Goal: Transaction & Acquisition: Purchase product/service

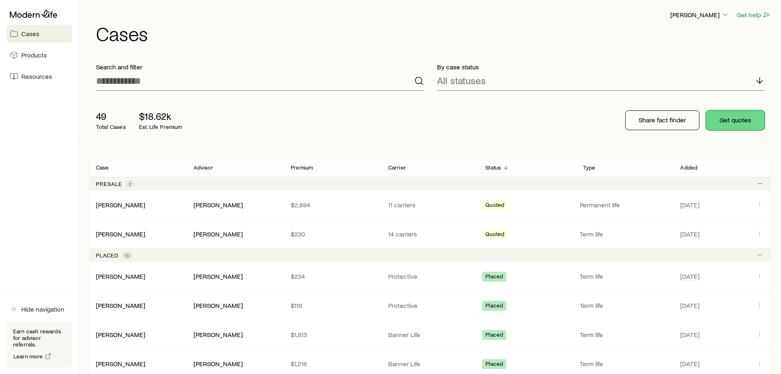
click at [738, 121] on button "Get quotes" at bounding box center [735, 120] width 59 height 20
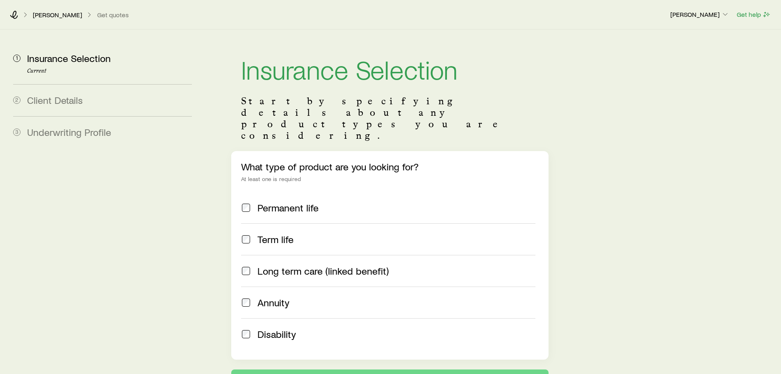
click at [265, 223] on label "Term life" at bounding box center [388, 239] width 294 height 32
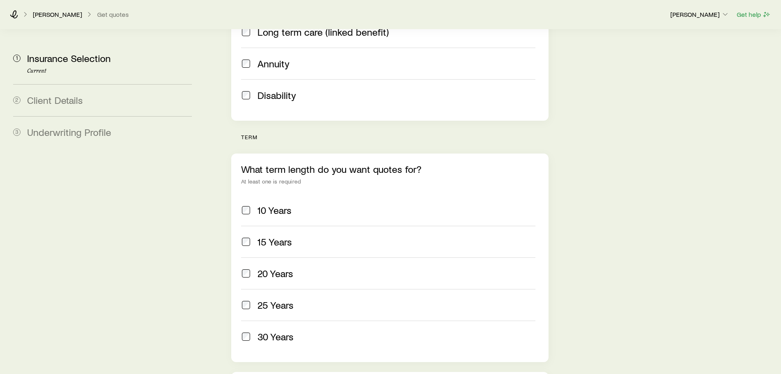
scroll to position [246, 0]
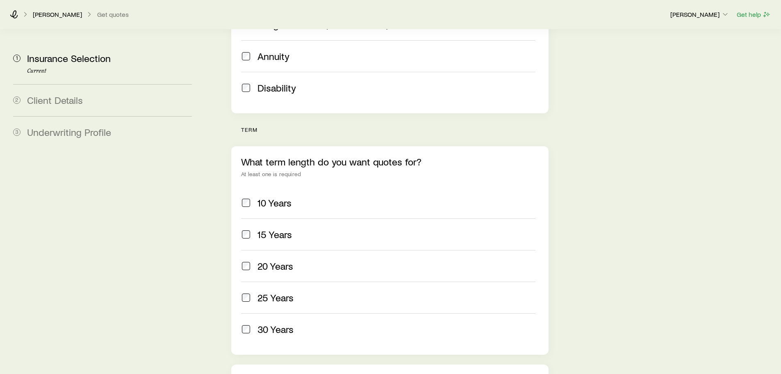
click at [276, 252] on label "20 Years" at bounding box center [388, 266] width 294 height 32
click at [285, 313] on label "30 Years" at bounding box center [388, 329] width 294 height 32
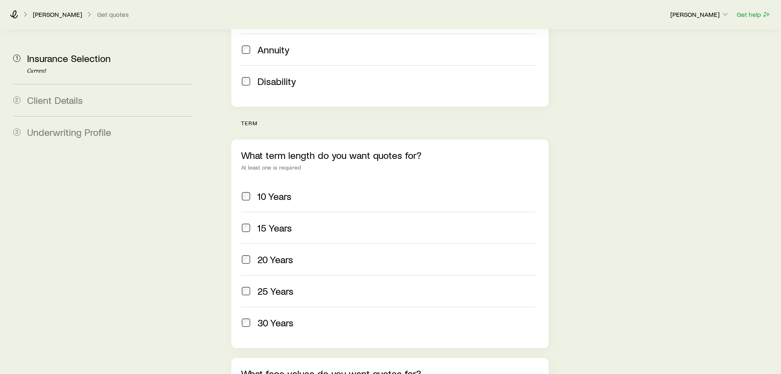
scroll to position [451, 0]
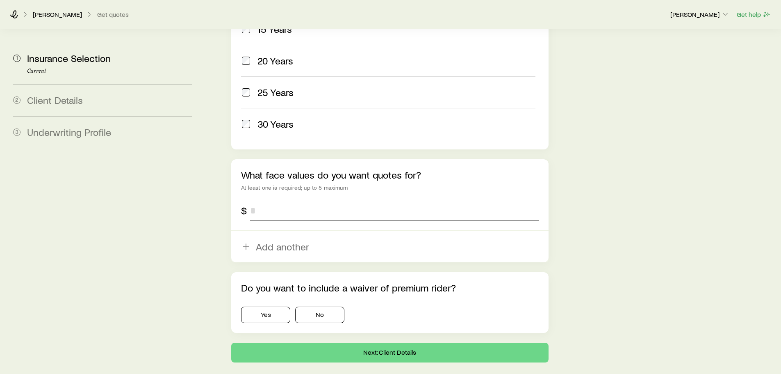
click at [305, 200] on input "tel" at bounding box center [394, 210] width 288 height 20
type input "*********"
click at [231, 231] on button "Add another" at bounding box center [389, 246] width 317 height 31
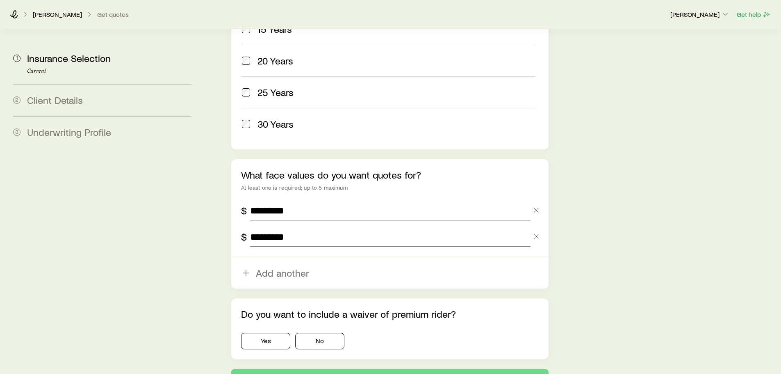
type input "*********"
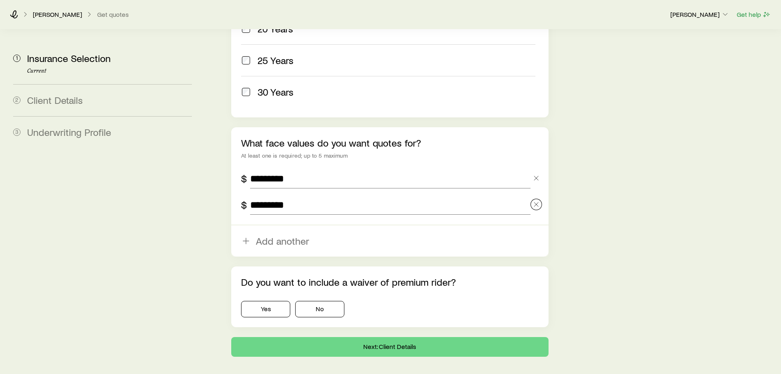
scroll to position [492, 0]
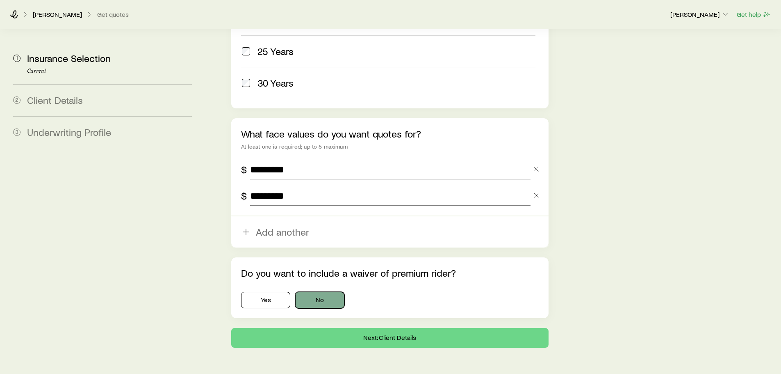
click at [328, 292] on button "No" at bounding box center [319, 300] width 49 height 16
click at [362, 328] on button "Next: Client Details" at bounding box center [389, 338] width 317 height 20
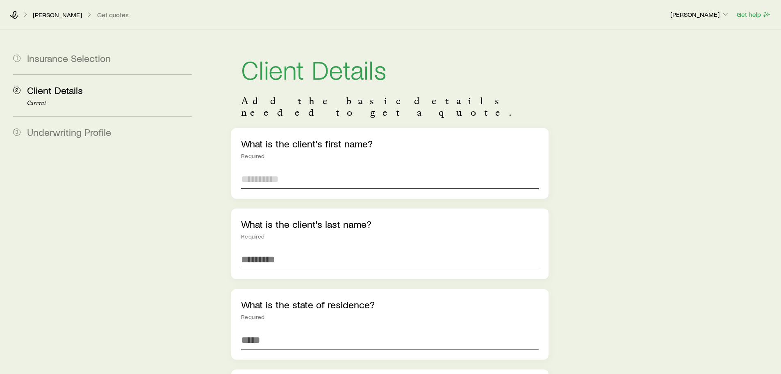
click at [286, 169] on input "text" at bounding box center [389, 179] width 297 height 20
type input "******"
type input "***"
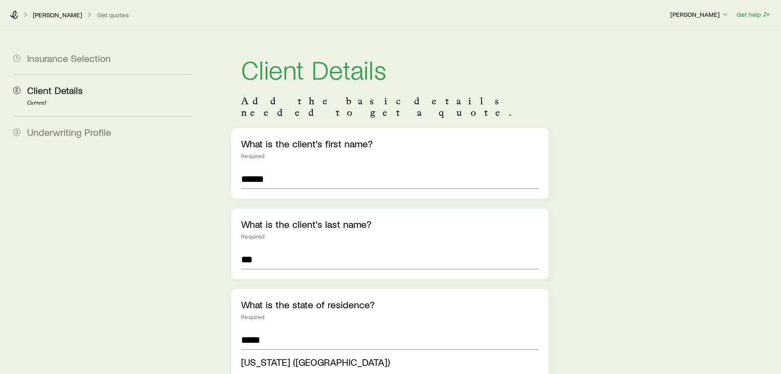
click at [278, 355] on span "[US_STATE] ([GEOGRAPHIC_DATA])" at bounding box center [315, 361] width 149 height 12
type input "**********"
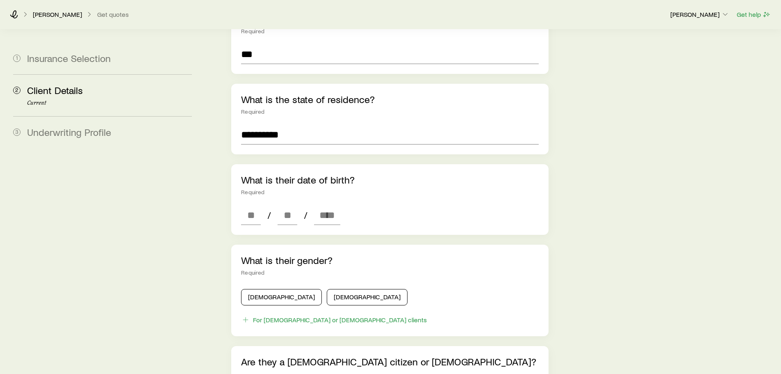
scroll to position [287, 0]
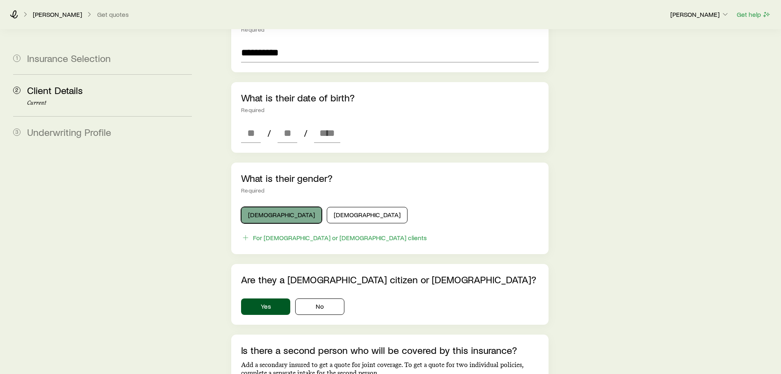
click at [270, 207] on button "[DEMOGRAPHIC_DATA]" at bounding box center [281, 215] width 81 height 16
click at [258, 125] on input at bounding box center [251, 133] width 20 height 20
paste input "****"
type input "**"
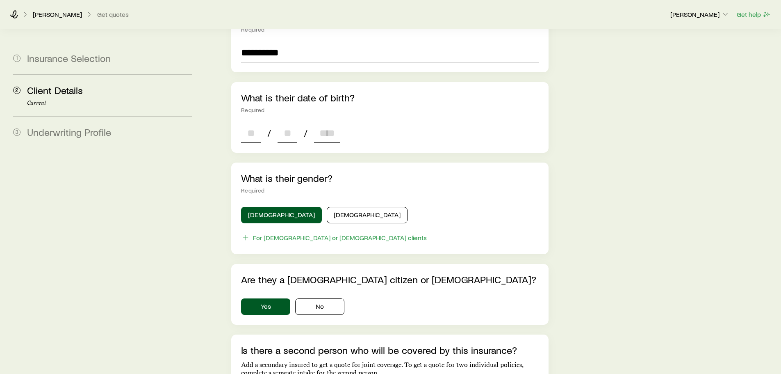
type input "****"
type input "*"
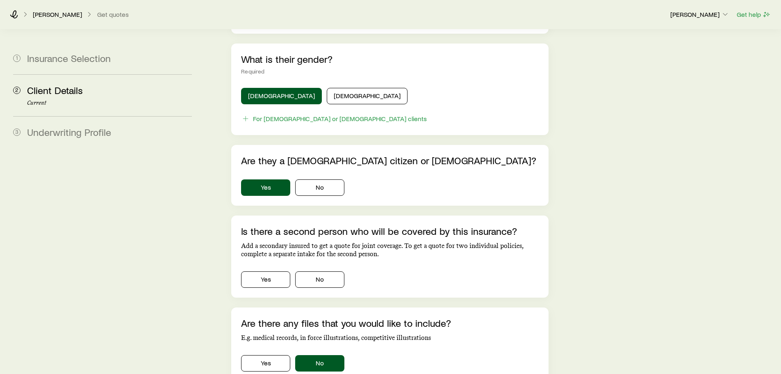
scroll to position [487, 0]
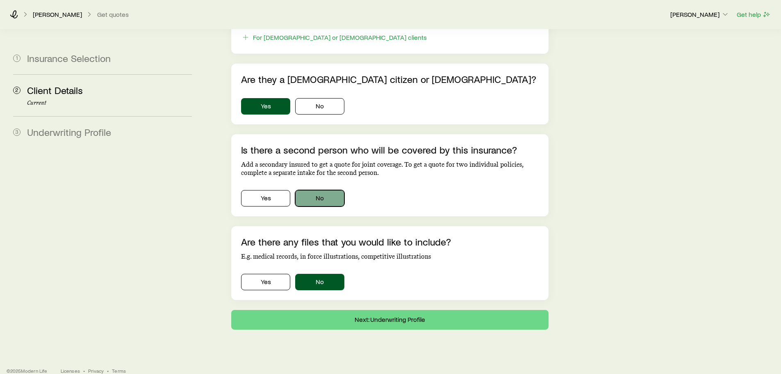
click at [330, 190] on button "No" at bounding box center [319, 198] width 49 height 16
click at [385, 310] on button "Next: Underwriting Profile" at bounding box center [389, 320] width 317 height 20
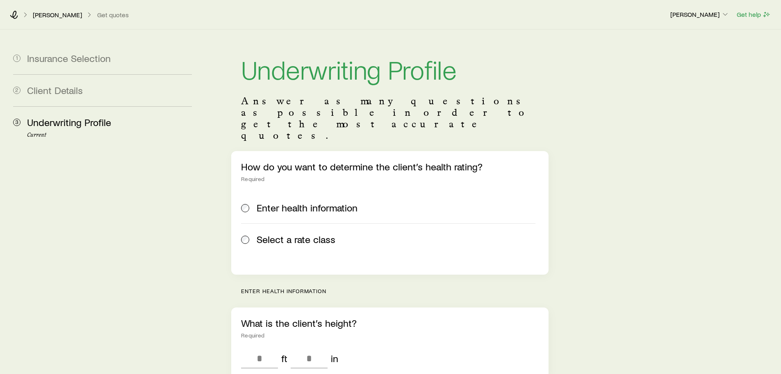
click at [312, 192] on label "Enter health information" at bounding box center [388, 207] width 294 height 31
drag, startPoint x: 306, startPoint y: 214, endPoint x: 373, endPoint y: 217, distance: 66.9
click at [306, 233] on span "Select a rate class" at bounding box center [296, 238] width 79 height 11
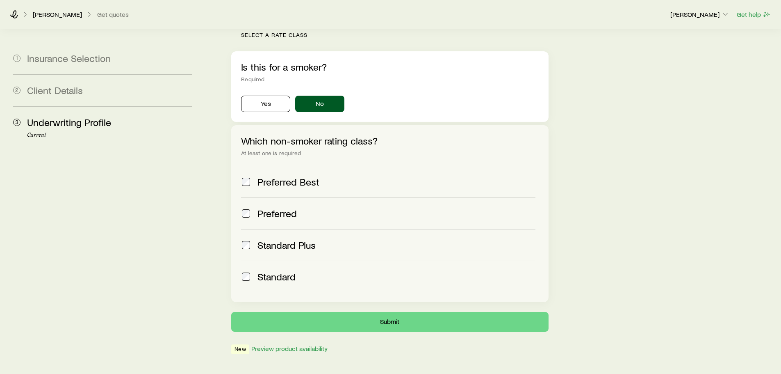
scroll to position [269, 0]
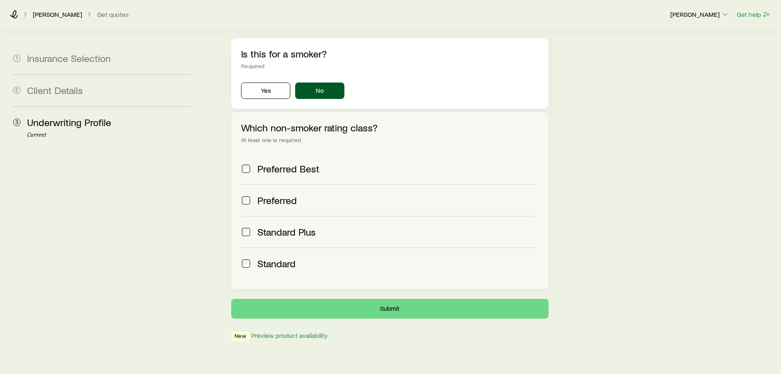
click at [261, 257] on span "Standard" at bounding box center [276, 262] width 38 height 11
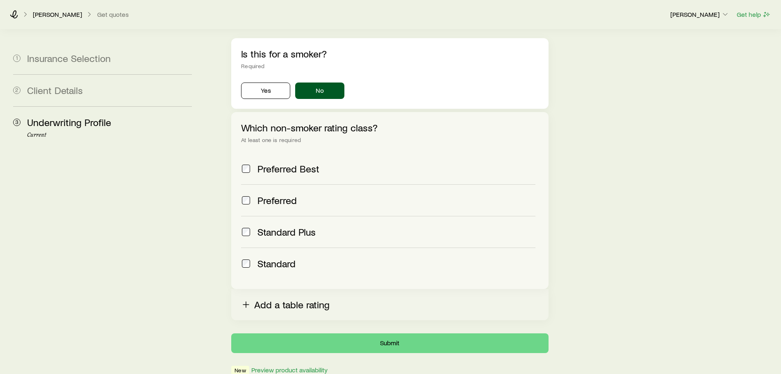
click at [418, 290] on button "Add a table rating" at bounding box center [389, 304] width 317 height 31
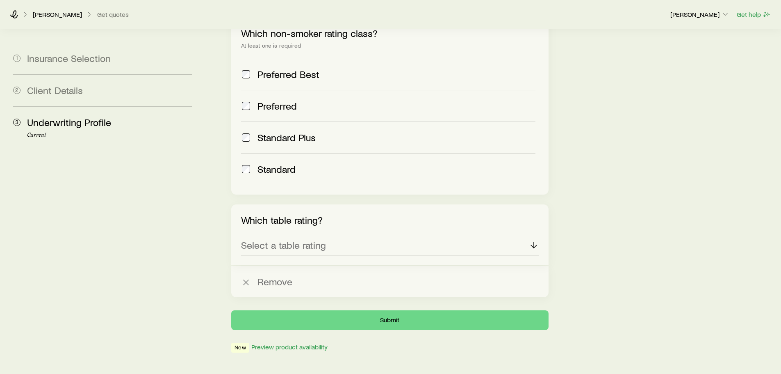
scroll to position [375, 0]
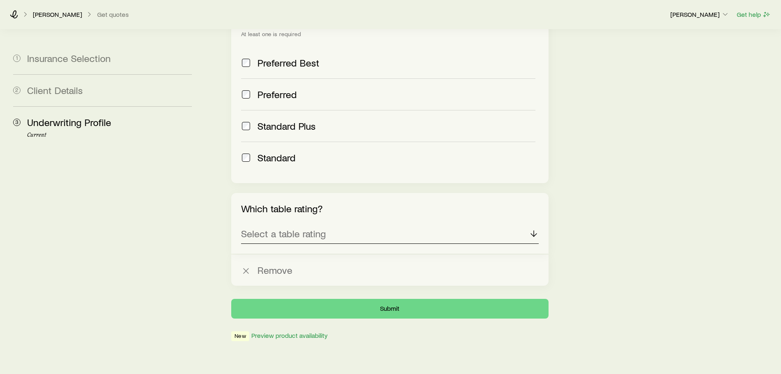
click at [390, 224] on div "Select a table rating" at bounding box center [389, 234] width 297 height 20
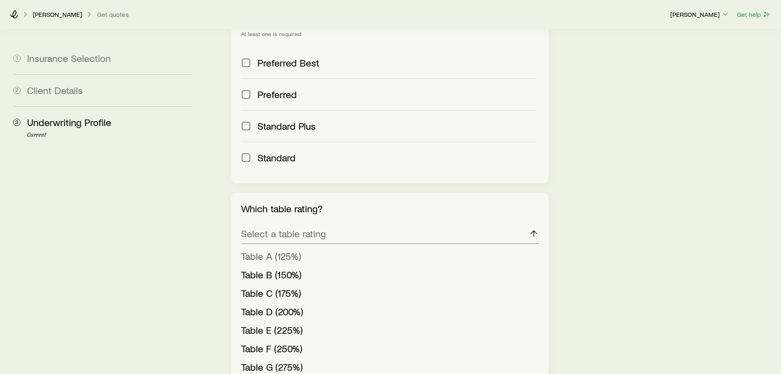
click at [381, 247] on li "Table A (125%)" at bounding box center [387, 256] width 292 height 18
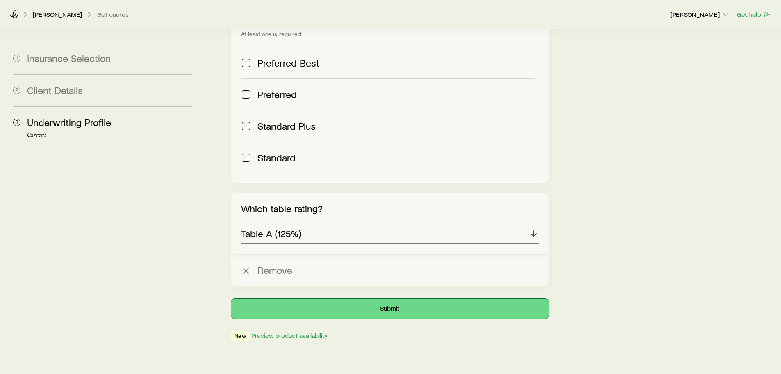
click at [429, 298] on button "Submit" at bounding box center [389, 308] width 317 height 20
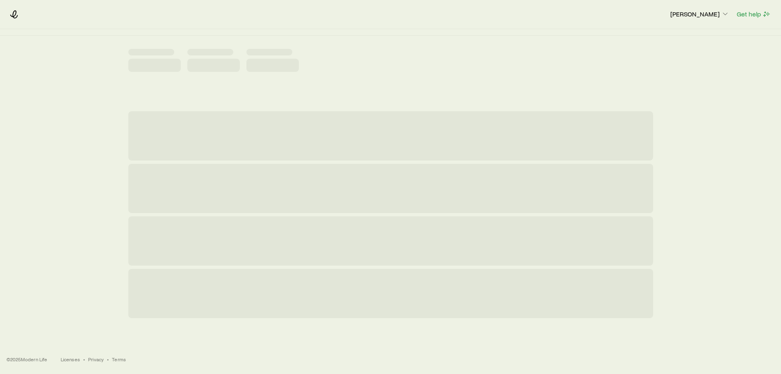
scroll to position [0, 0]
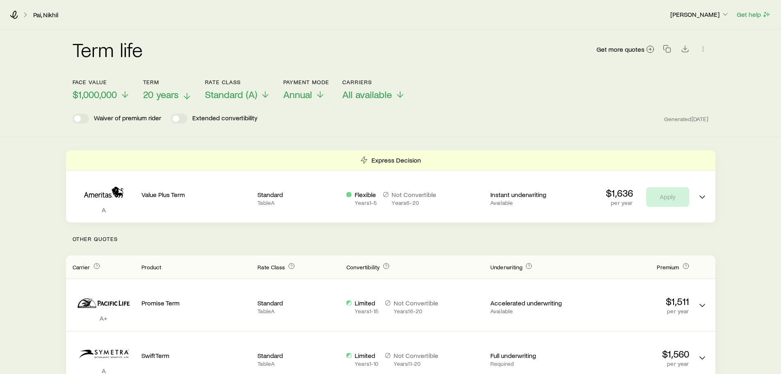
click at [155, 94] on span "20 years" at bounding box center [161, 94] width 36 height 11
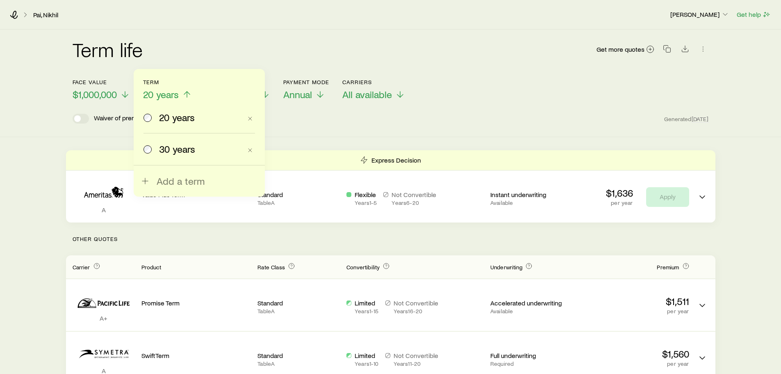
click at [184, 151] on span "30 years" at bounding box center [177, 148] width 36 height 11
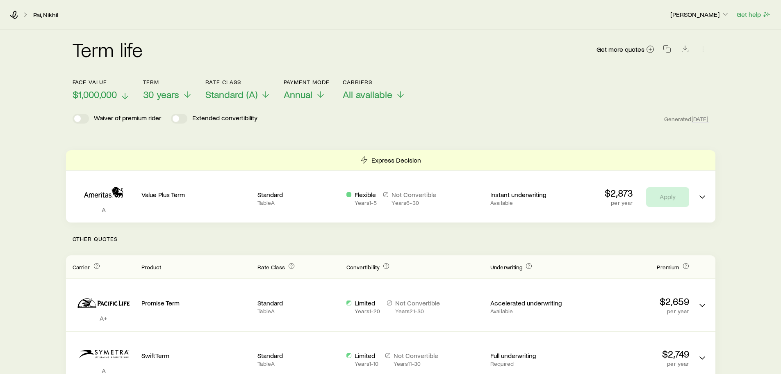
click at [117, 98] on p "$1,000,000" at bounding box center [101, 94] width 57 height 11
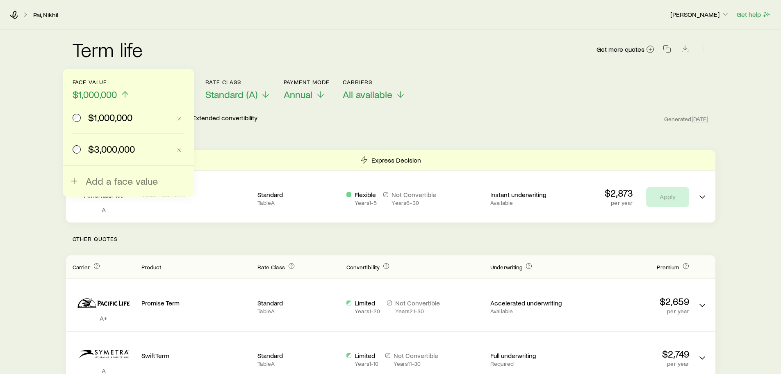
click at [536, 88] on div "Face value $1,000,000 $1,000,000 $3,000,000 Add a face value Term 30 years Rate…" at bounding box center [391, 85] width 636 height 32
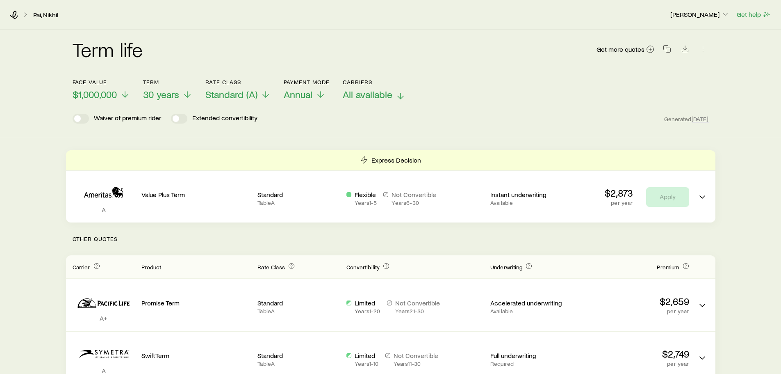
click at [366, 94] on span "All available" at bounding box center [368, 94] width 50 height 11
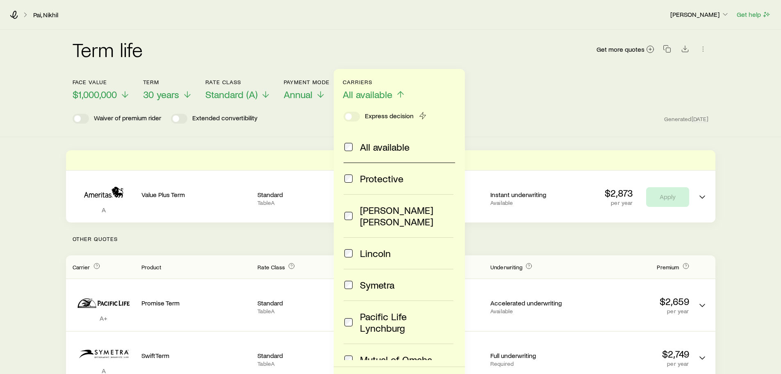
click at [353, 182] on span at bounding box center [349, 178] width 10 height 11
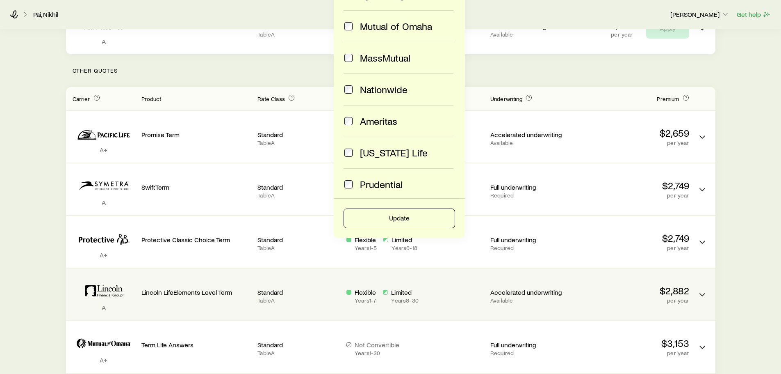
scroll to position [205, 0]
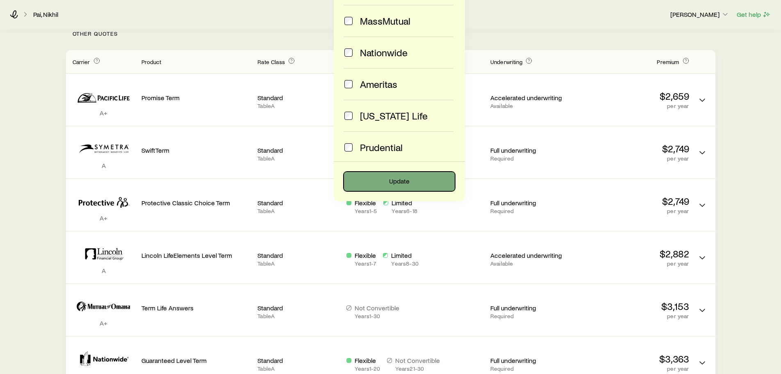
click at [424, 184] on button "Update" at bounding box center [400, 181] width 112 height 20
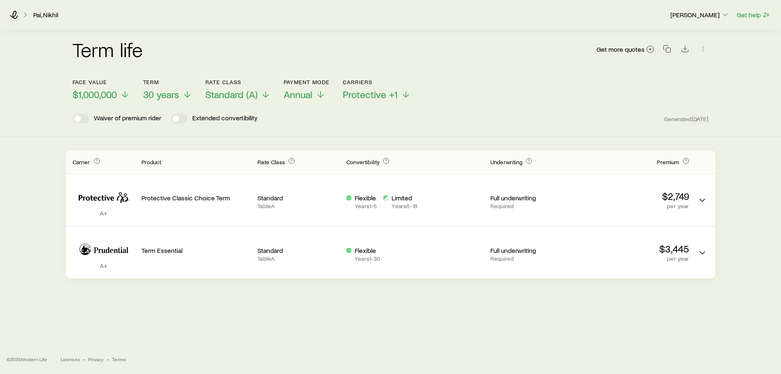
scroll to position [0, 0]
click at [190, 93] on icon at bounding box center [190, 96] width 10 height 10
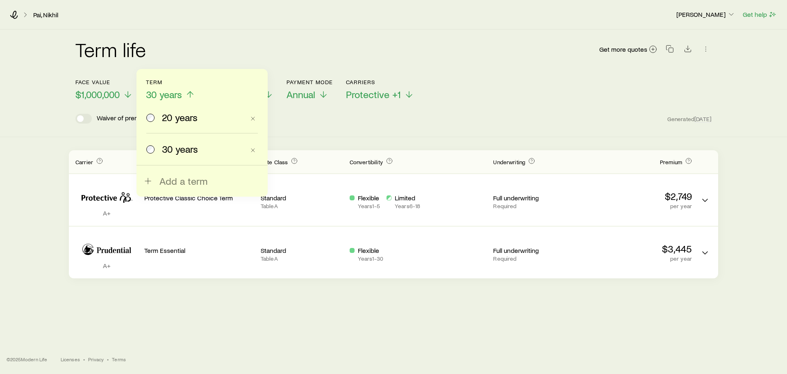
click at [171, 116] on span "20 years" at bounding box center [180, 117] width 36 height 11
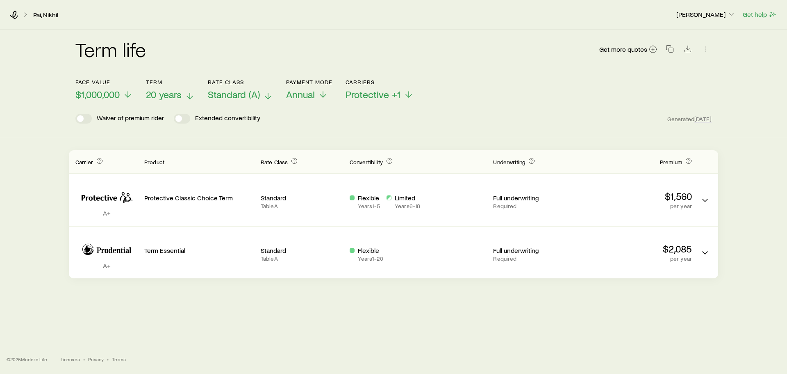
click at [267, 94] on icon at bounding box center [268, 96] width 10 height 10
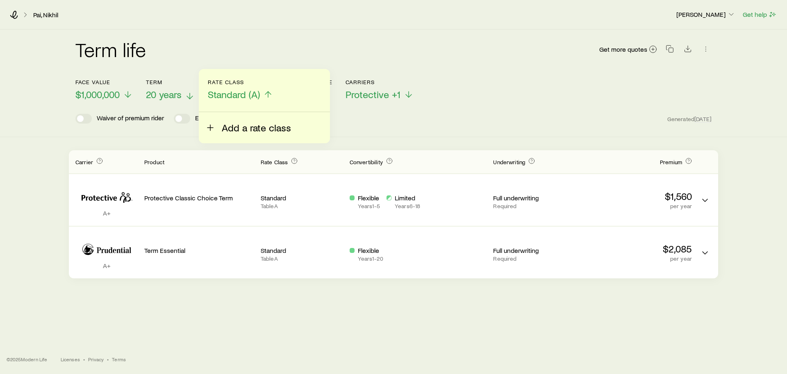
click at [257, 130] on span "Add a rate class" at bounding box center [256, 127] width 69 height 11
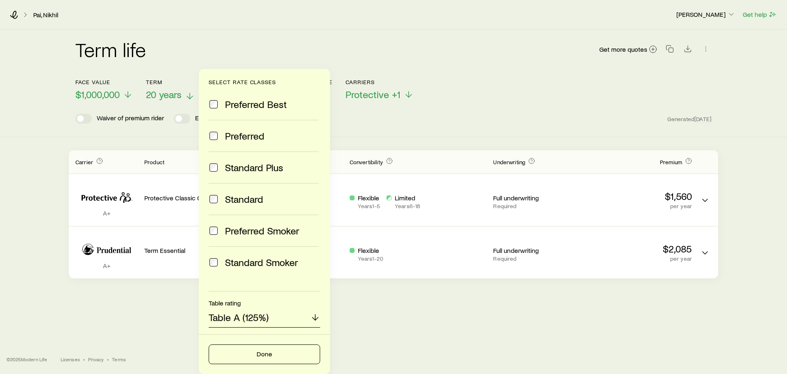
click at [289, 314] on div "Table A (125%)" at bounding box center [265, 318] width 112 height 20
click at [266, 305] on div "Table rating" at bounding box center [262, 303] width 112 height 10
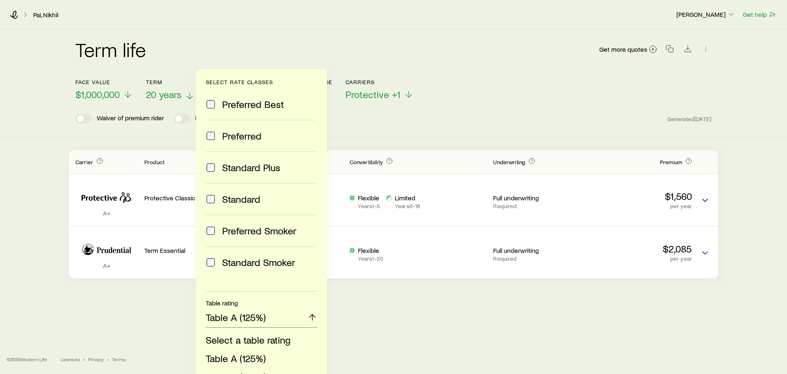
click at [523, 286] on div "Term life Get more quotes Face value $1,000,000 Term 20 years Rate Class Standa…" at bounding box center [393, 174] width 787 height 288
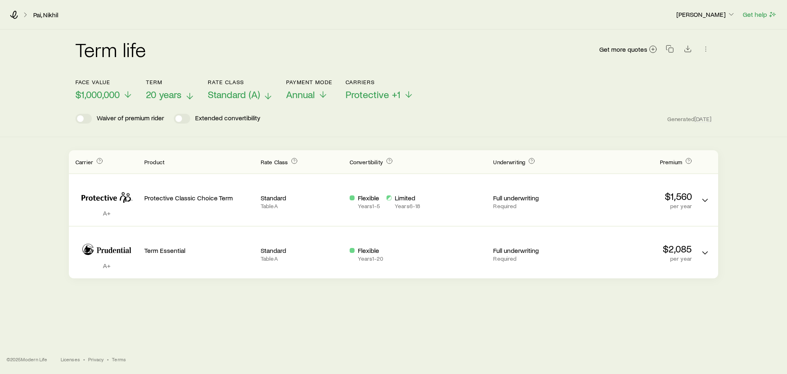
click at [194, 93] on icon at bounding box center [190, 96] width 10 height 10
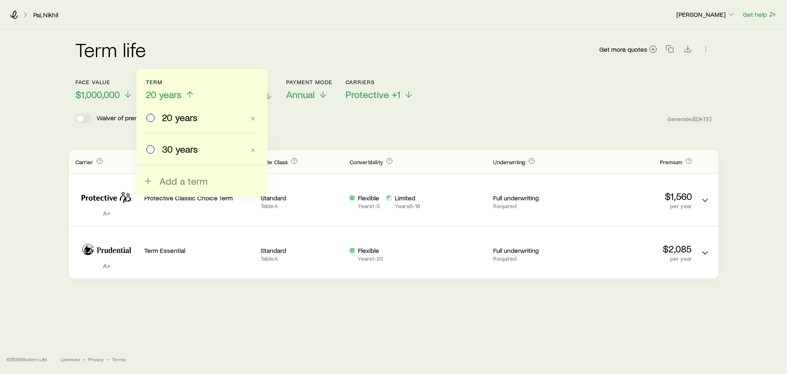
click at [189, 143] on span "30 years" at bounding box center [180, 148] width 36 height 11
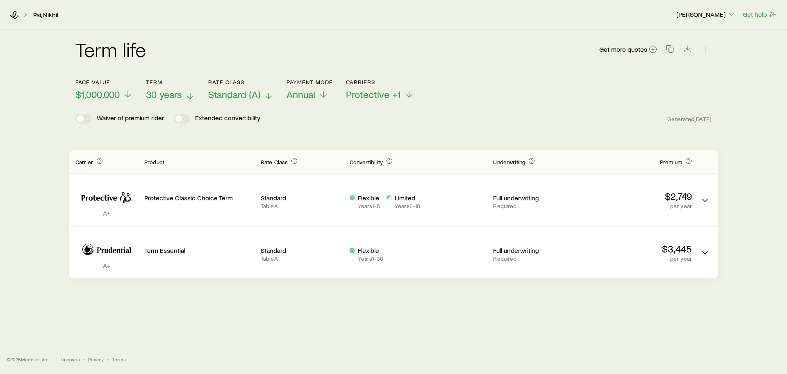
click at [187, 90] on p "30 years" at bounding box center [170, 94] width 49 height 11
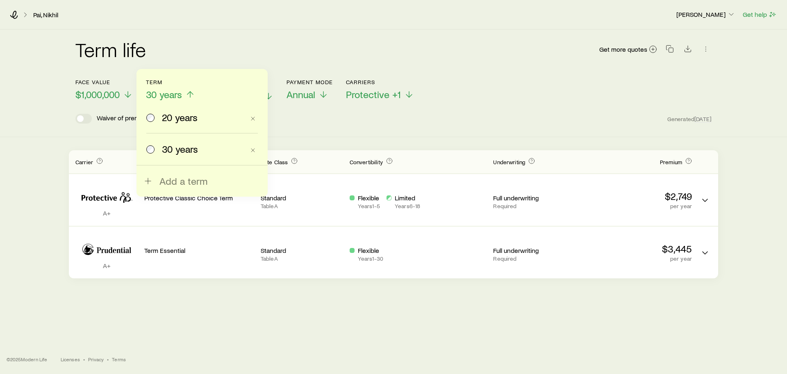
click at [196, 118] on span "20 years" at bounding box center [180, 117] width 36 height 11
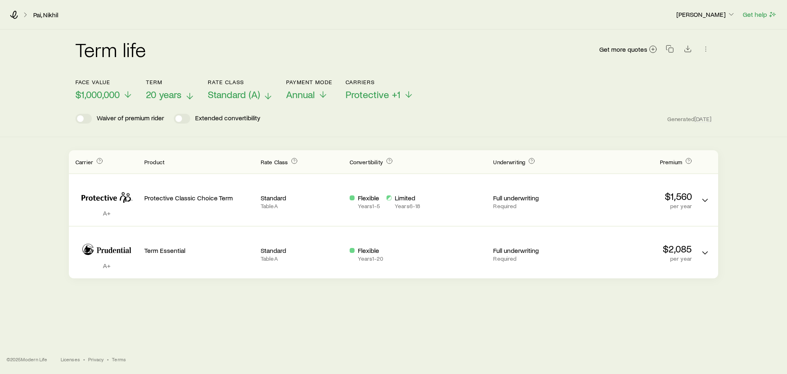
click at [180, 89] on span "20 years" at bounding box center [164, 94] width 36 height 11
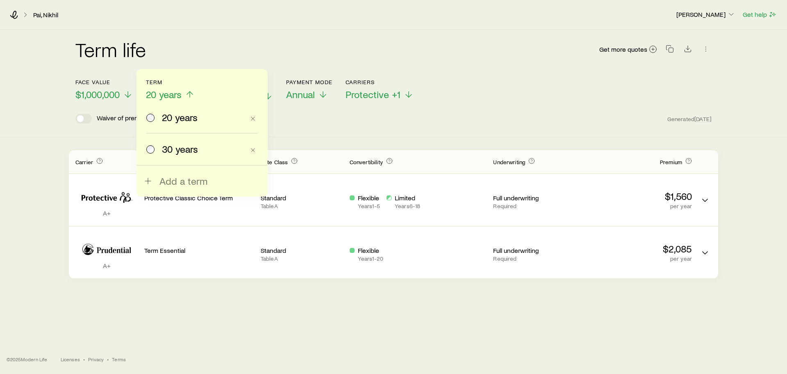
click at [170, 140] on label "30 years" at bounding box center [195, 148] width 98 height 31
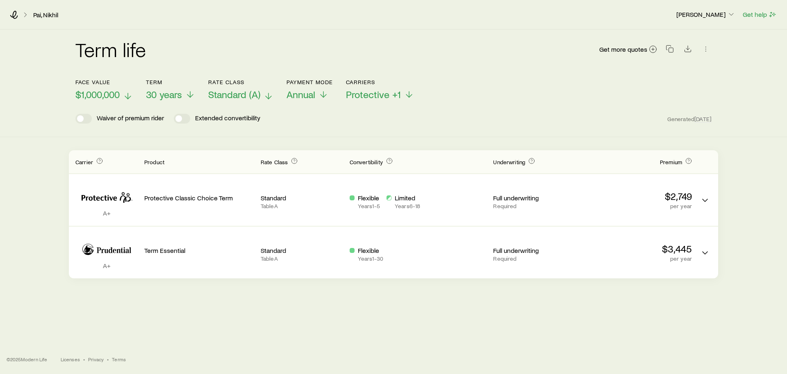
click at [107, 95] on span "$1,000,000" at bounding box center [97, 94] width 44 height 11
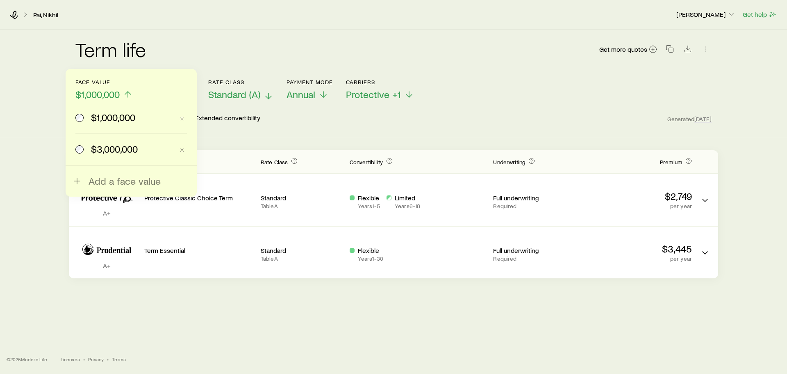
click at [101, 144] on span "$3,000,000" at bounding box center [114, 148] width 47 height 11
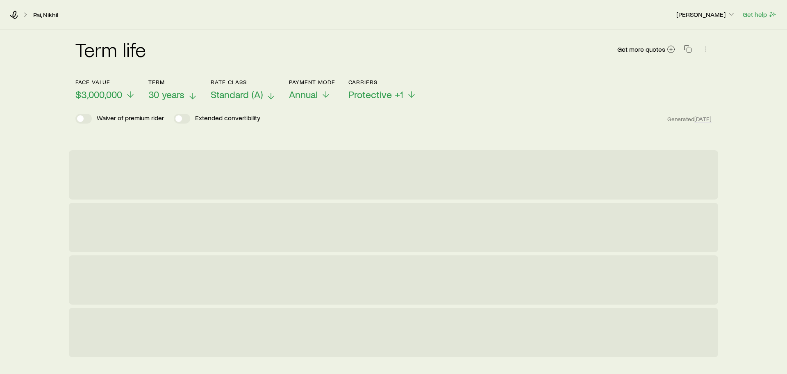
click at [177, 93] on span "30 years" at bounding box center [166, 94] width 36 height 11
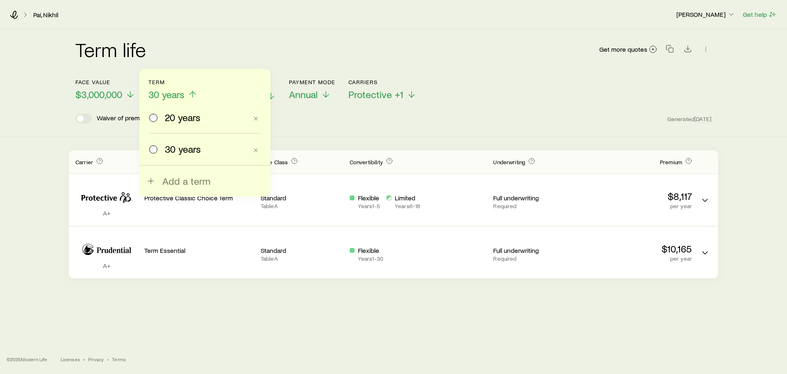
click at [180, 120] on span "20 years" at bounding box center [183, 117] width 36 height 11
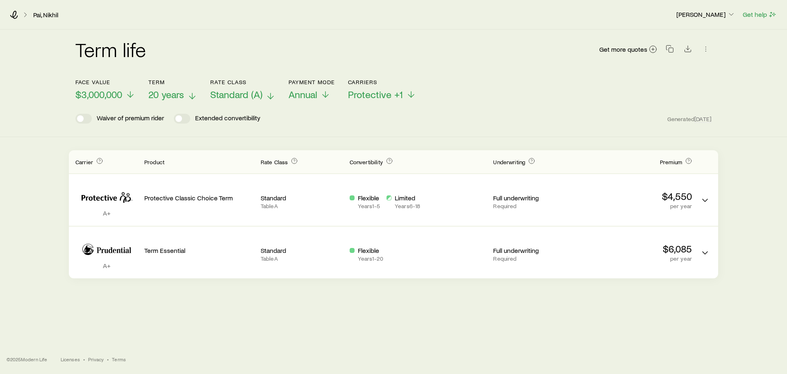
click at [169, 95] on span "20 years" at bounding box center [166, 94] width 36 height 11
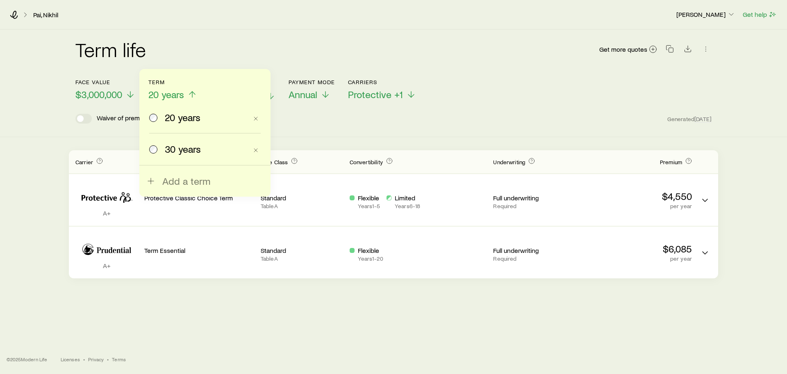
drag, startPoint x: 173, startPoint y: 144, endPoint x: 189, endPoint y: 147, distance: 16.7
click at [173, 144] on span "30 years" at bounding box center [183, 148] width 36 height 11
